Goal: Transaction & Acquisition: Purchase product/service

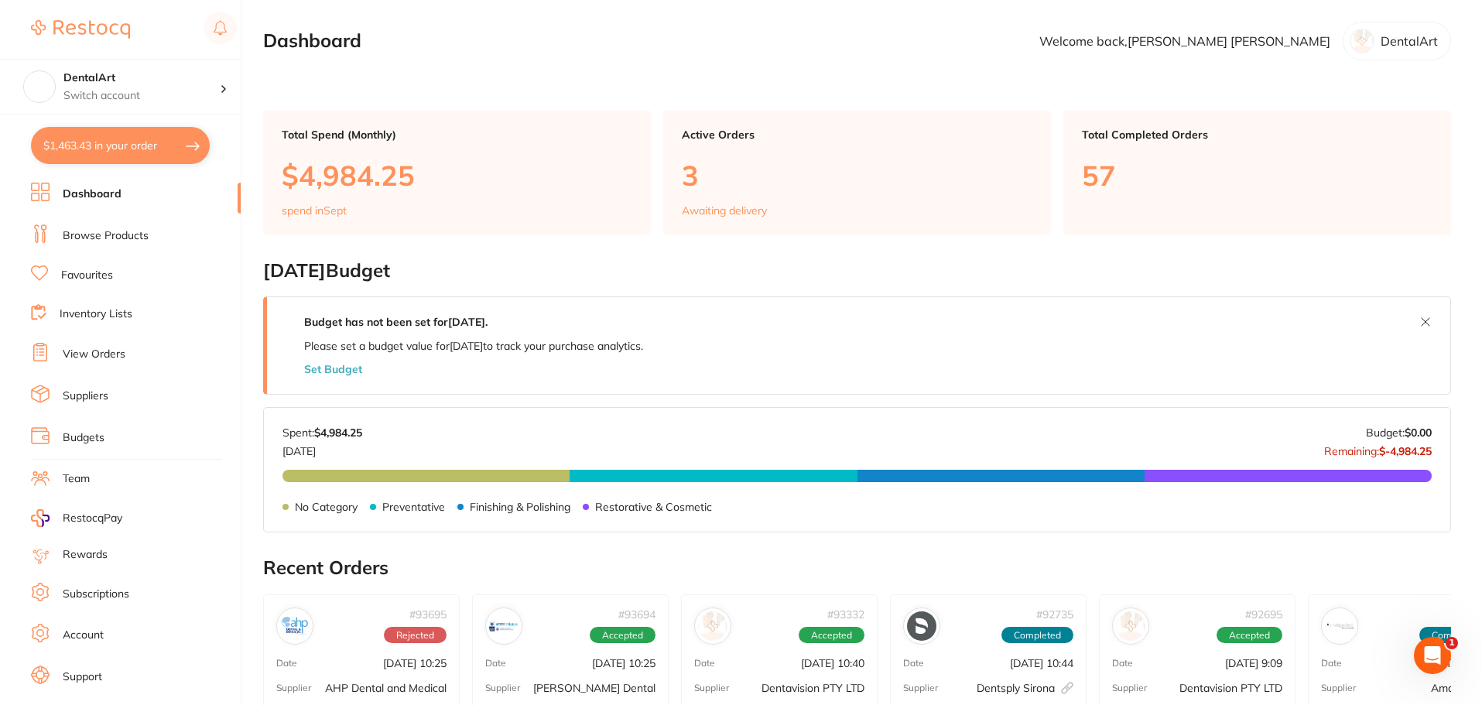
click at [100, 235] on link "Browse Products" at bounding box center [106, 235] width 86 height 15
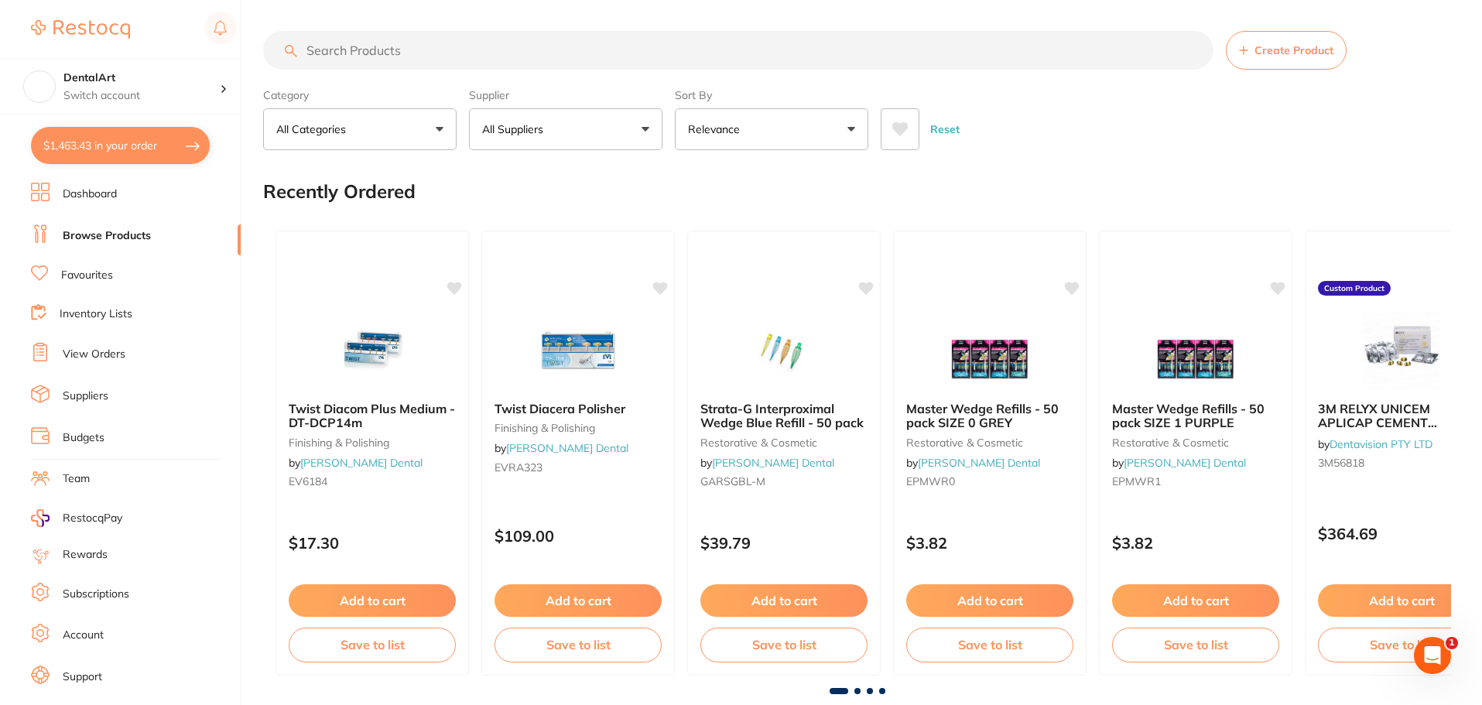
click at [341, 45] on input "search" at bounding box center [738, 50] width 950 height 39
click at [340, 44] on input "search" at bounding box center [738, 50] width 950 height 39
click at [643, 133] on button "All Suppliers" at bounding box center [565, 129] width 193 height 42
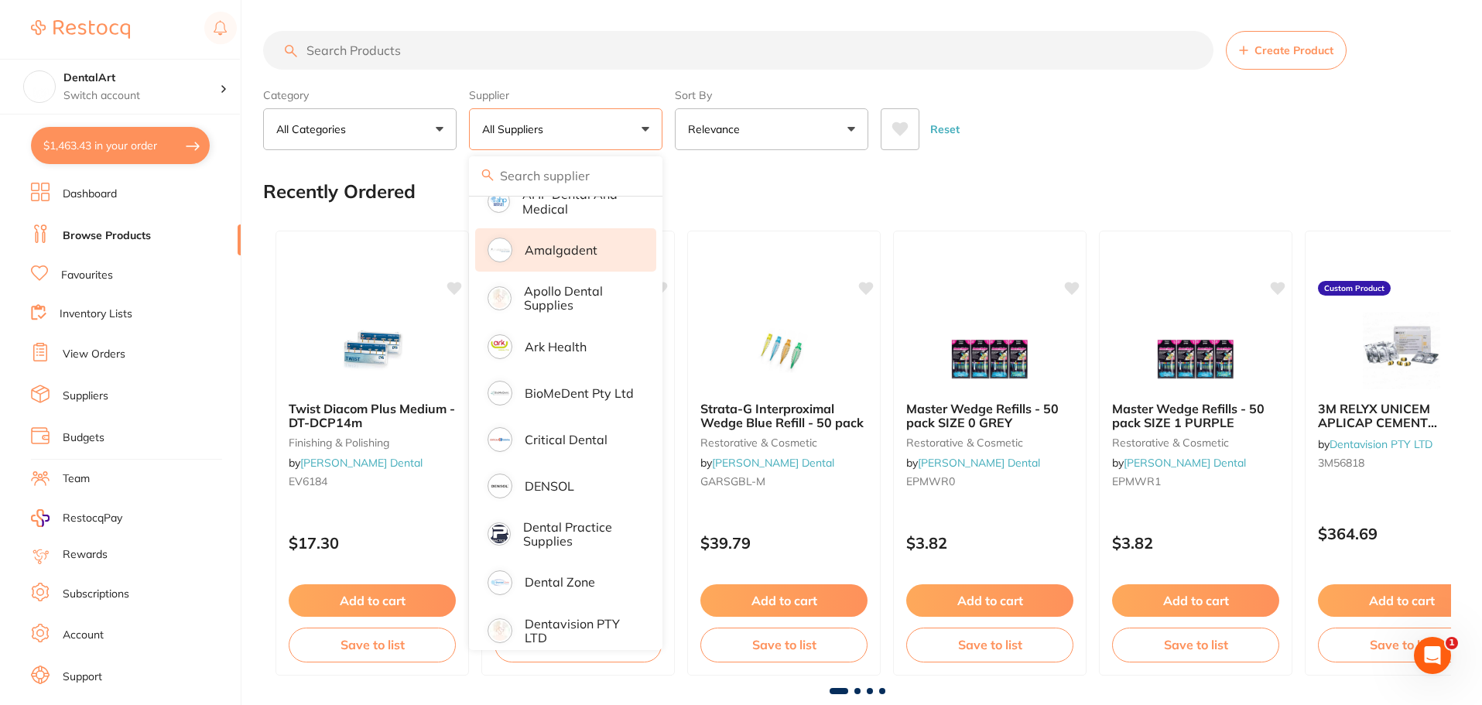
scroll to position [232, 0]
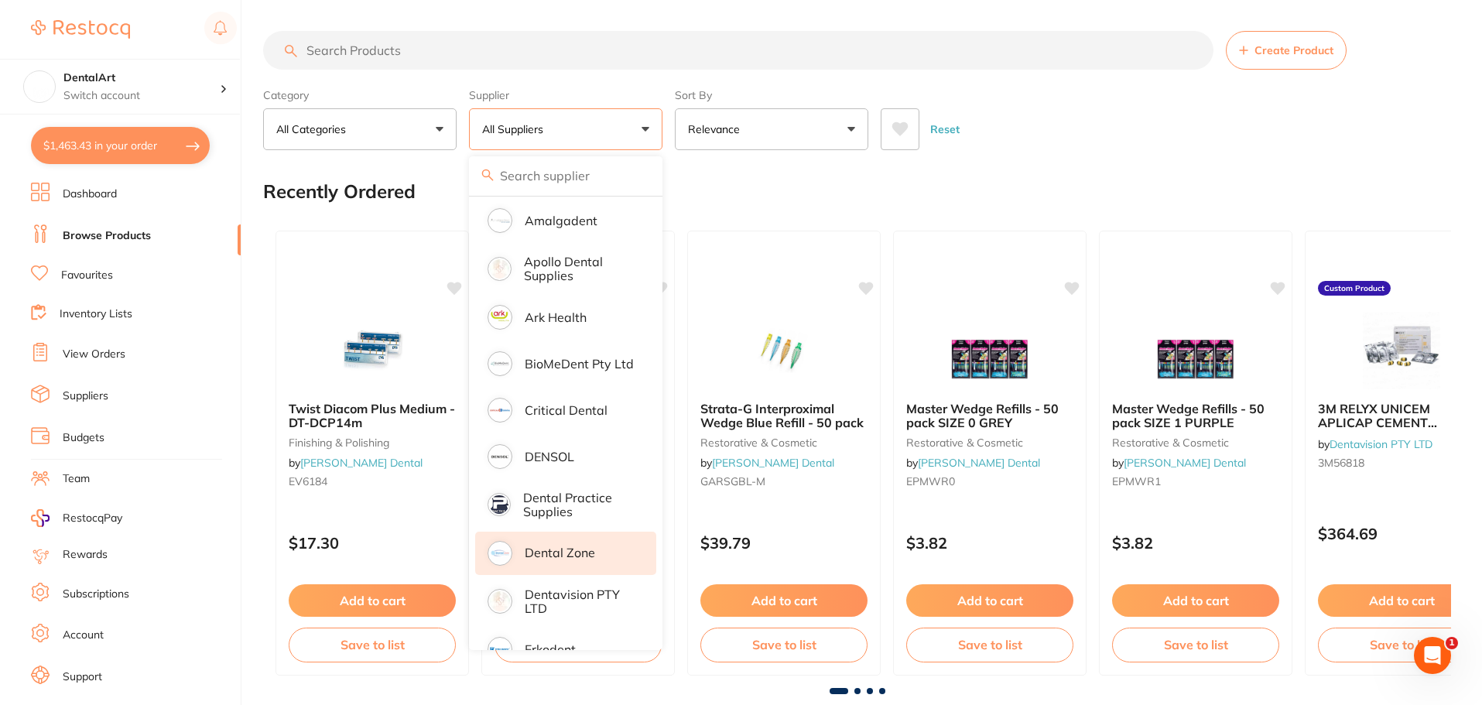
drag, startPoint x: 556, startPoint y: 584, endPoint x: 555, endPoint y: 548, distance: 35.6
click at [558, 584] on li "Dentavision PTY LTD" at bounding box center [565, 601] width 181 height 47
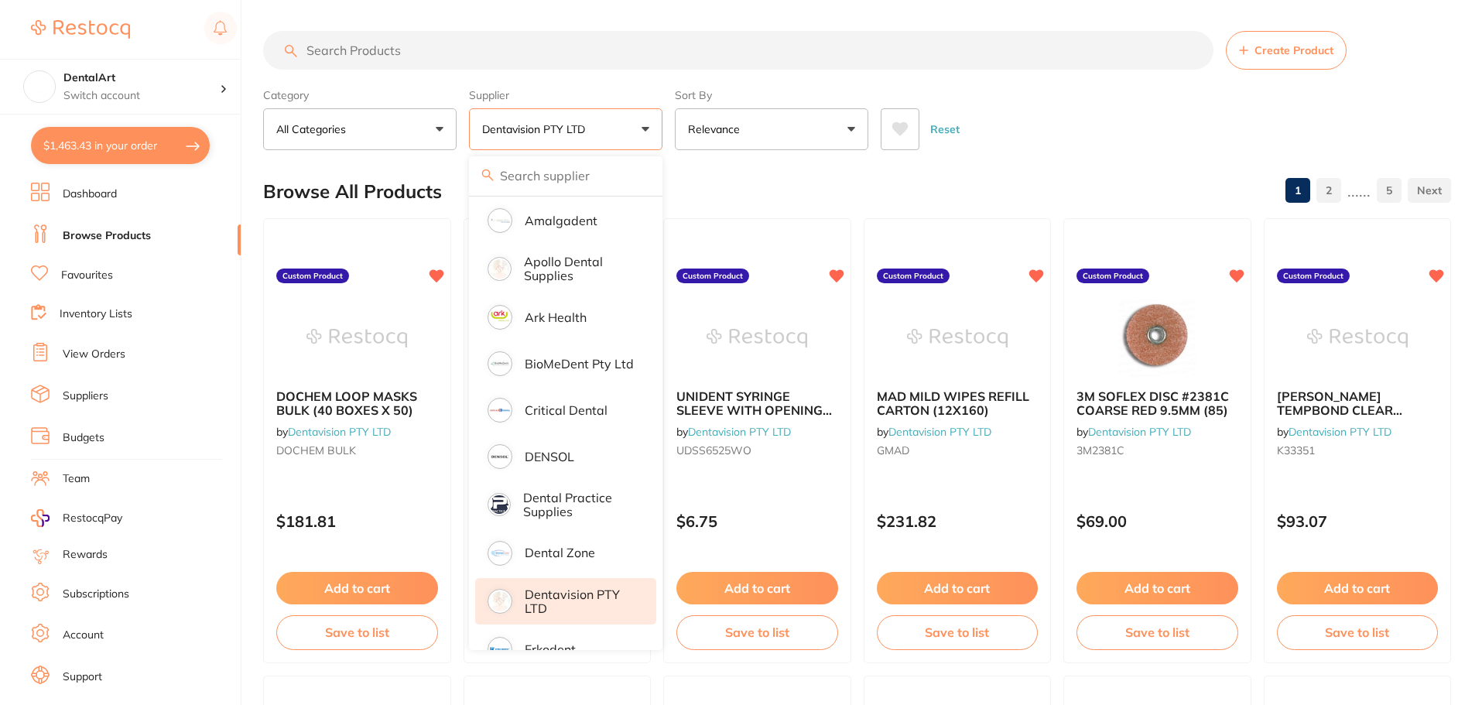
click at [399, 63] on input "search" at bounding box center [738, 50] width 950 height 39
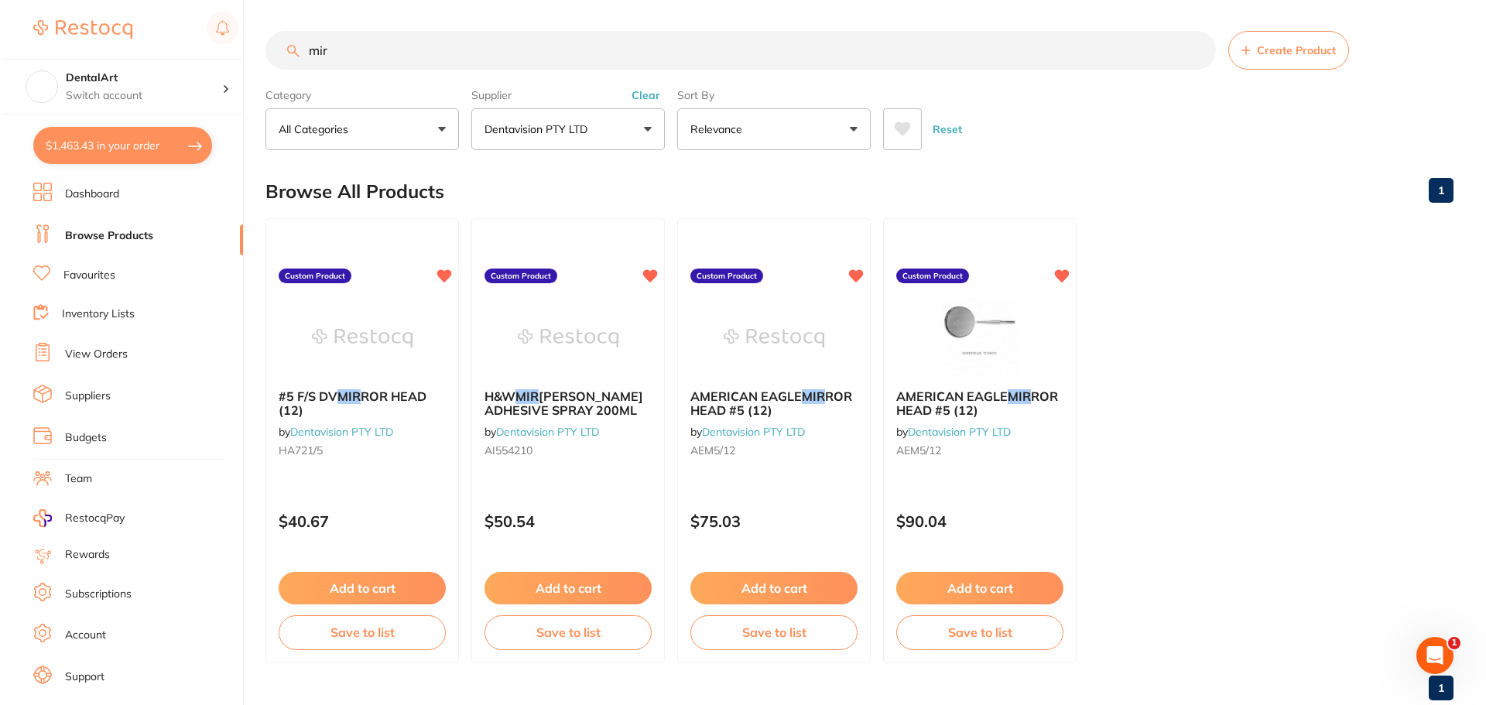
scroll to position [0, 0]
type input "mir"
click at [371, 343] on img at bounding box center [359, 337] width 101 height 78
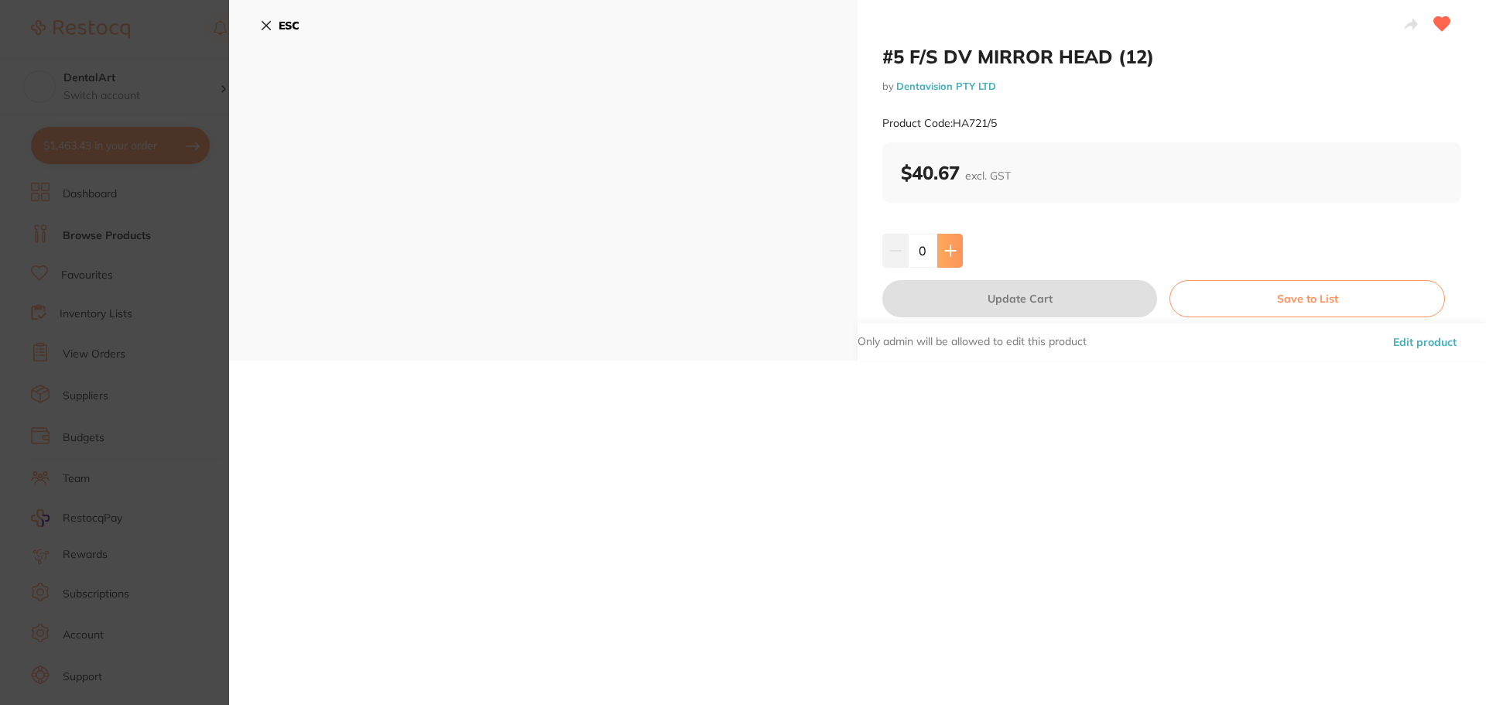
click at [944, 245] on icon at bounding box center [950, 251] width 12 height 12
type input "1"
click at [961, 301] on button "Update Cart" at bounding box center [1019, 298] width 275 height 37
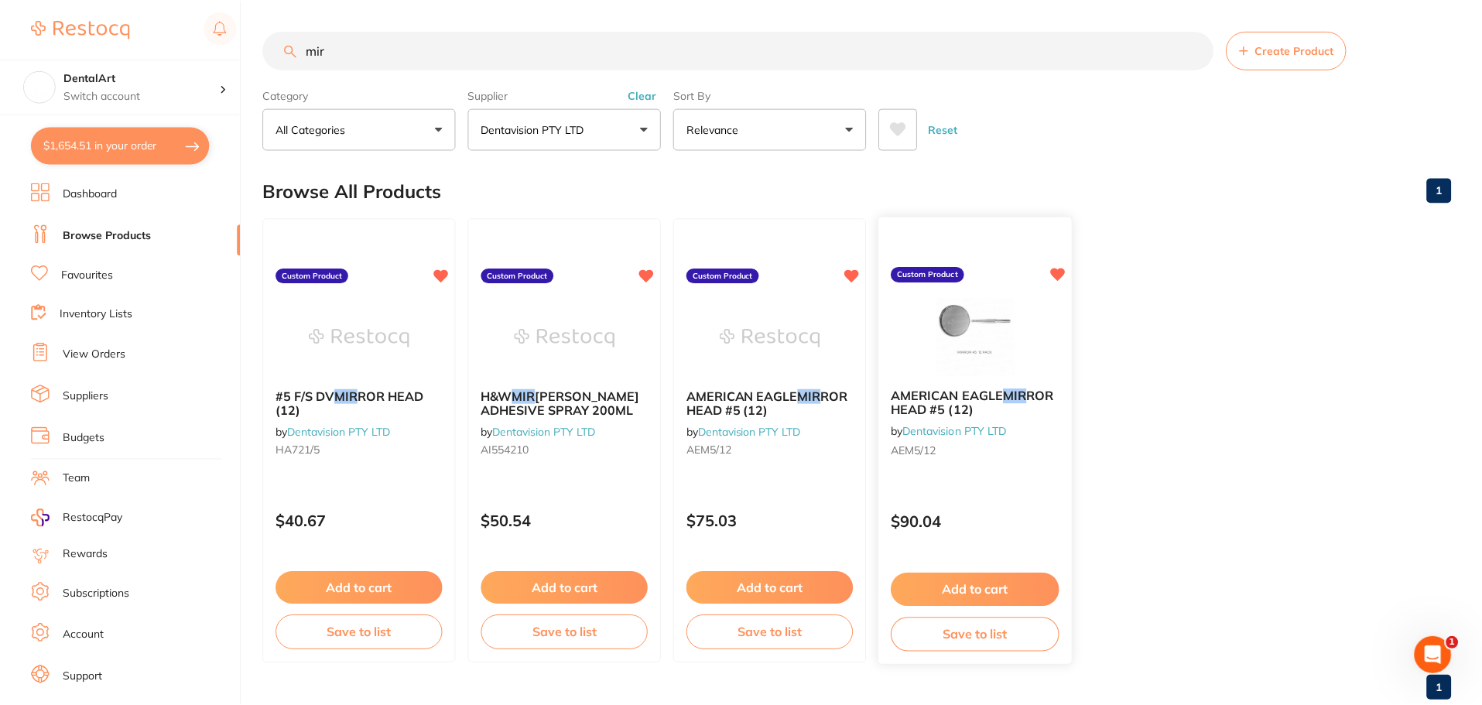
scroll to position [1, 0]
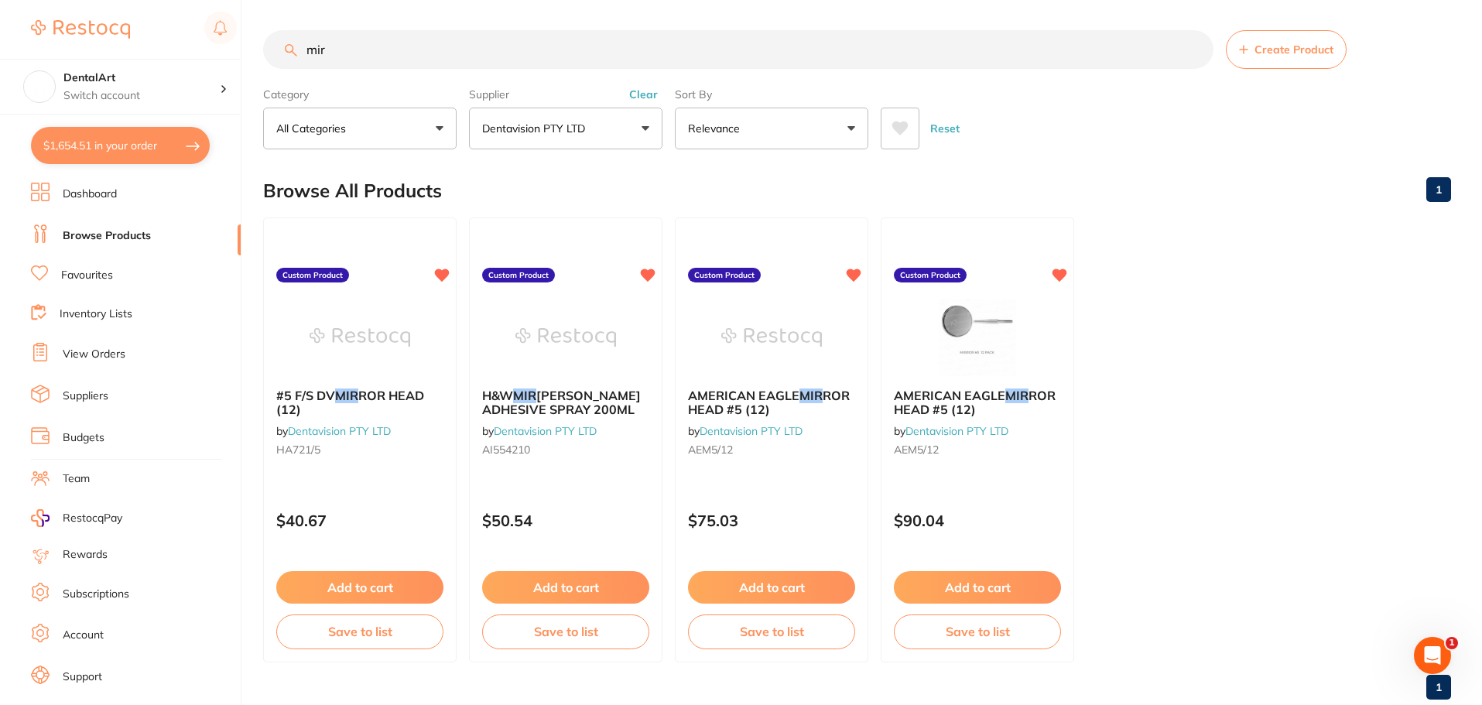
drag, startPoint x: 381, startPoint y: 50, endPoint x: 0, endPoint y: 50, distance: 380.8
click at [0, 50] on div "$1,654.51 DentalArt Switch account DentalArt $1,654.51 in your order Dashboard …" at bounding box center [741, 351] width 1482 height 705
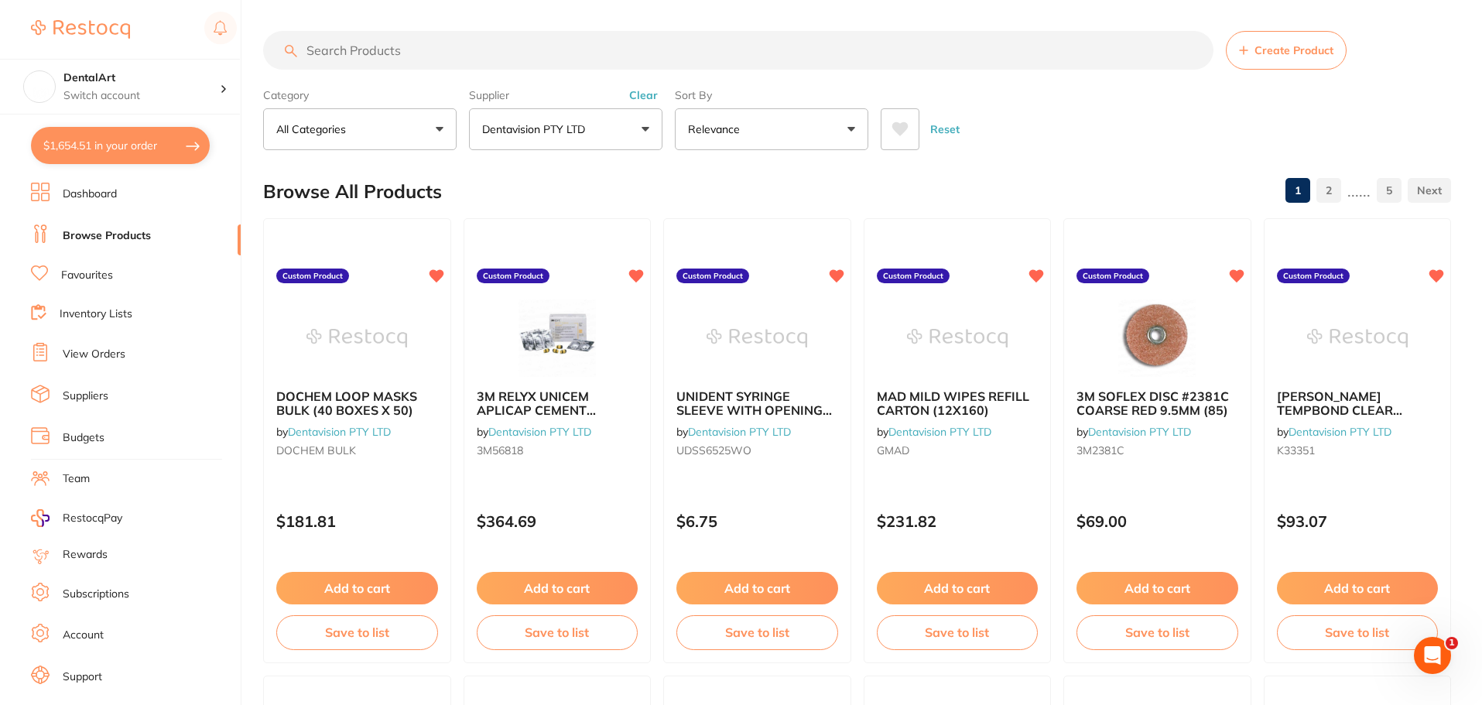
scroll to position [0, 0]
click at [327, 46] on input "search" at bounding box center [738, 50] width 950 height 39
